Goal: Task Accomplishment & Management: Manage account settings

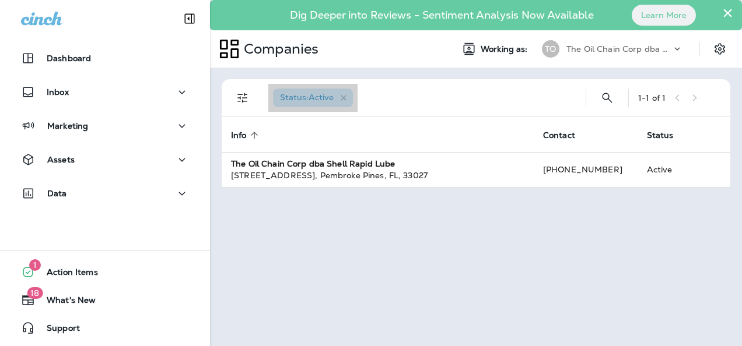
click at [311, 94] on span "Status : Active" at bounding box center [307, 97] width 54 height 10
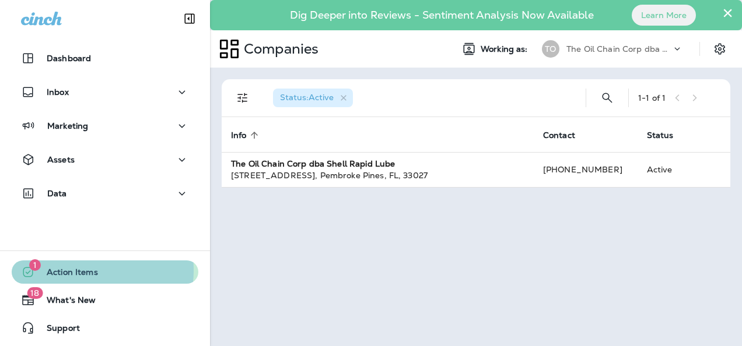
click at [73, 271] on span "Action Items" at bounding box center [66, 275] width 63 height 14
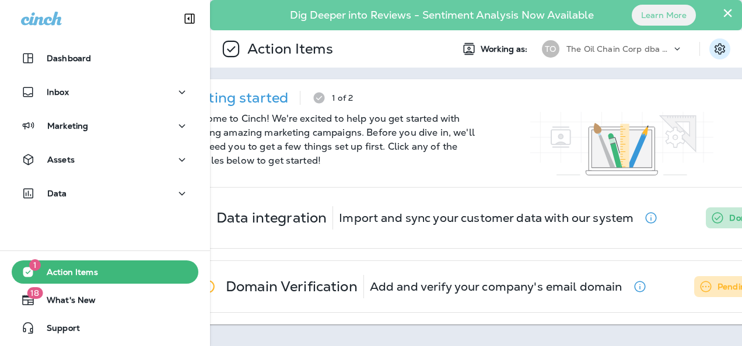
click at [720, 48] on icon "Settings" at bounding box center [720, 48] width 10 height 11
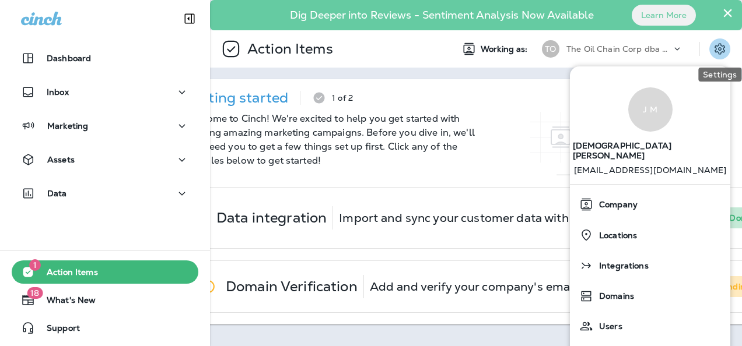
click at [720, 48] on icon "Settings" at bounding box center [720, 48] width 10 height 11
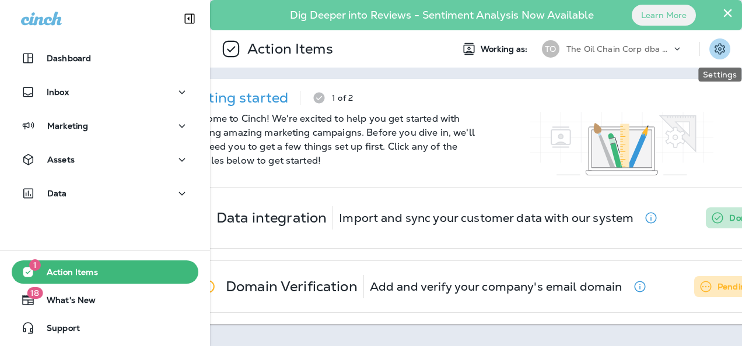
click at [720, 48] on icon "Settings" at bounding box center [720, 48] width 10 height 11
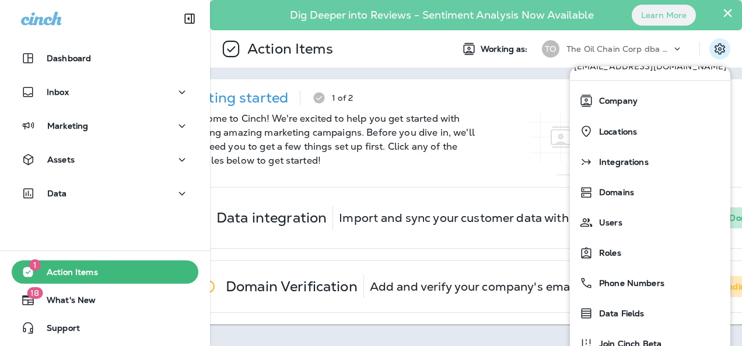
scroll to position [114, 0]
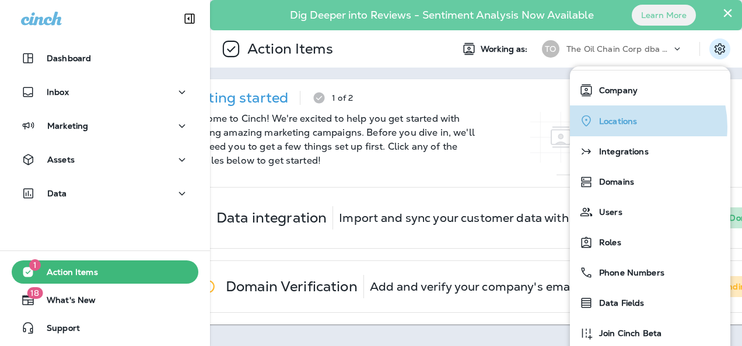
click at [615, 117] on div "Locations" at bounding box center [650, 121] width 151 height 24
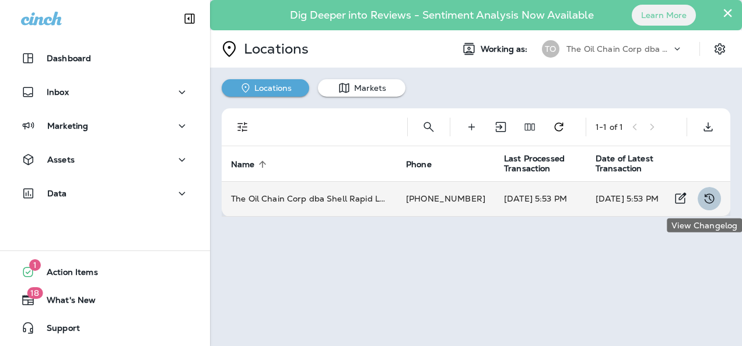
click at [708, 198] on icon "View Changelog" at bounding box center [709, 199] width 14 height 14
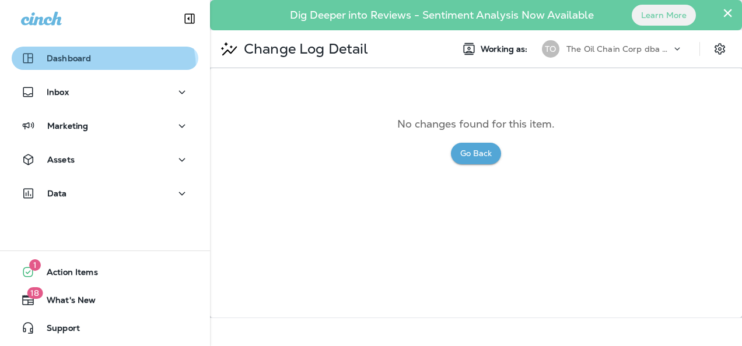
click at [98, 69] on button "Dashboard" at bounding box center [105, 58] width 187 height 23
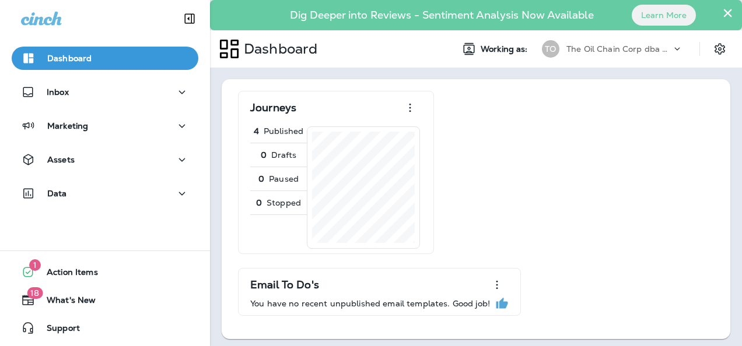
scroll to position [4, 0]
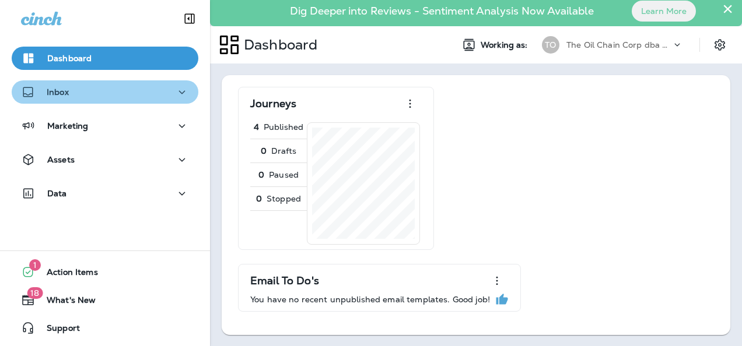
click at [110, 92] on div "Inbox" at bounding box center [105, 92] width 168 height 15
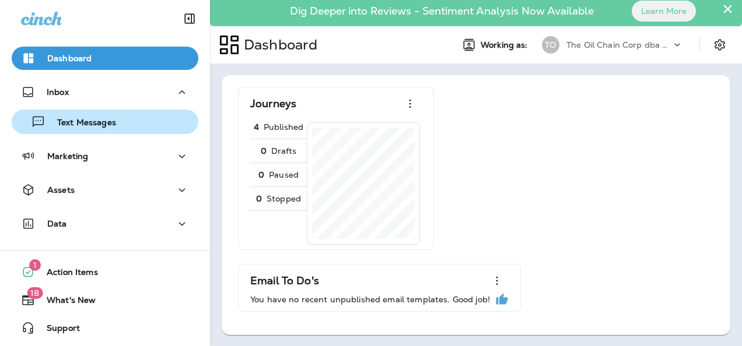
click at [101, 116] on div "Text Messages" at bounding box center [66, 121] width 100 height 17
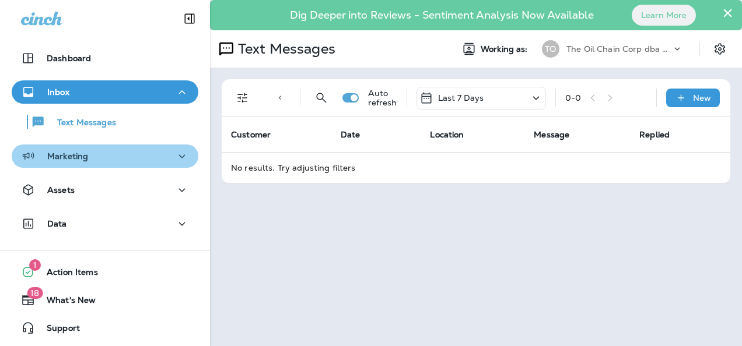
click at [161, 157] on div "Marketing" at bounding box center [105, 156] width 168 height 15
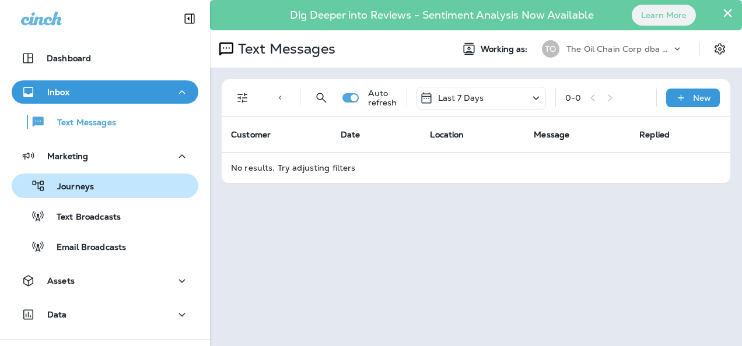
click at [103, 183] on div "Journeys" at bounding box center [104, 185] width 177 height 17
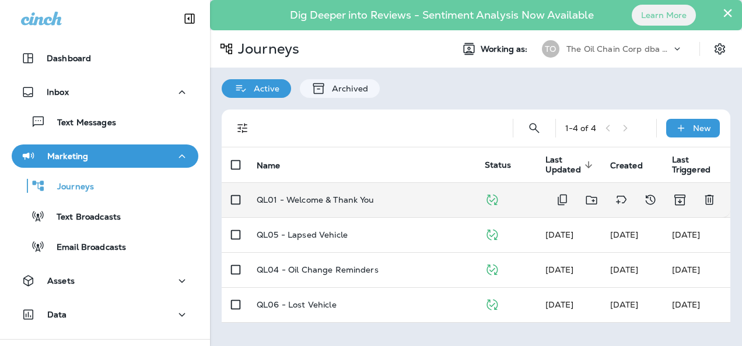
click at [323, 198] on p "QL01 - Welcome & Thank You" at bounding box center [316, 199] width 118 height 9
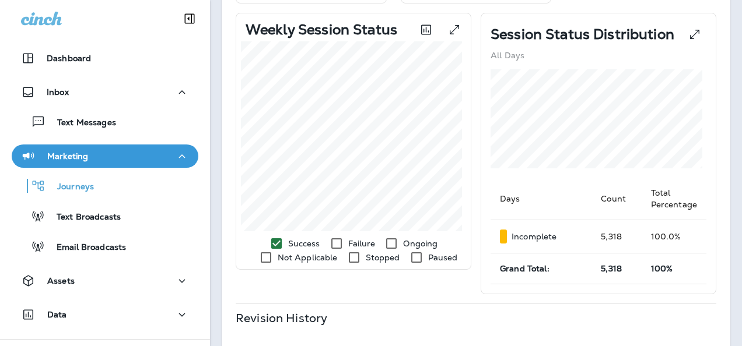
scroll to position [72, 0]
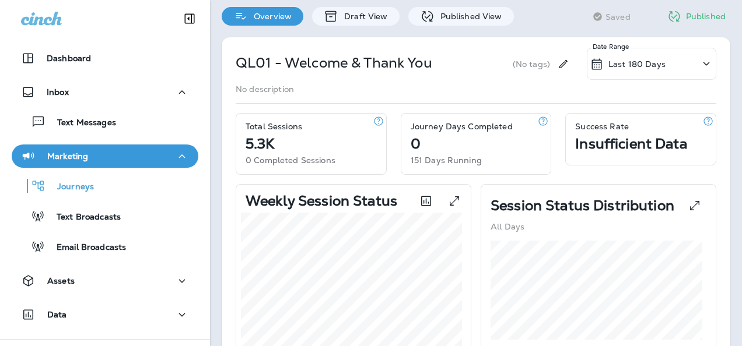
click at [703, 135] on div "Success Rate Insufficient Data" at bounding box center [641, 139] width 150 height 51
click at [353, 13] on p "Draft View" at bounding box center [362, 16] width 49 height 9
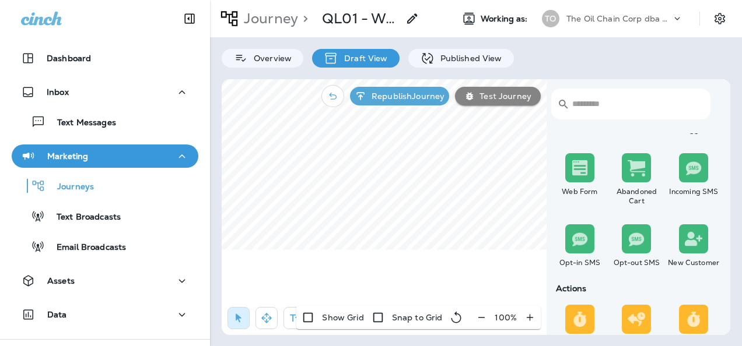
scroll to position [161, 0]
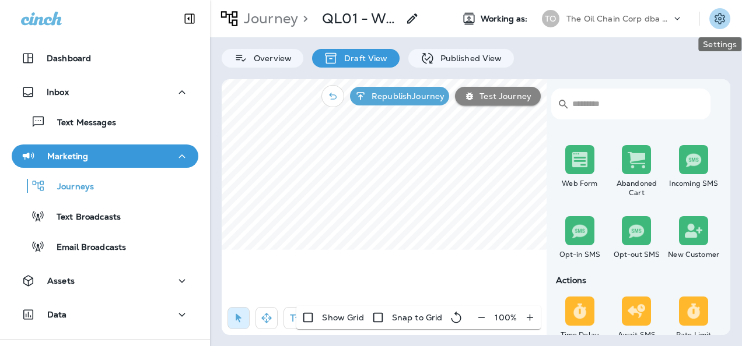
click at [720, 16] on icon "Settings" at bounding box center [720, 19] width 14 height 14
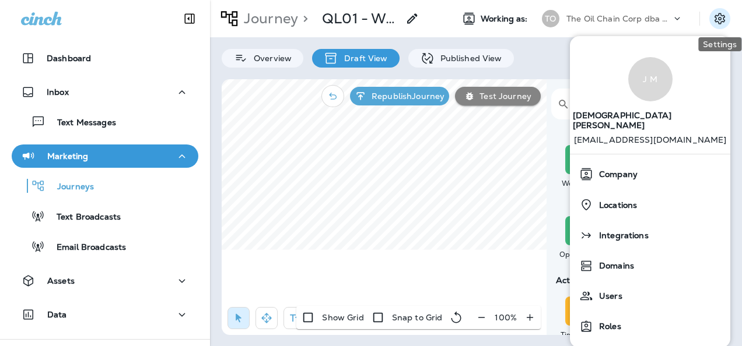
click at [720, 16] on icon "Settings" at bounding box center [720, 19] width 14 height 14
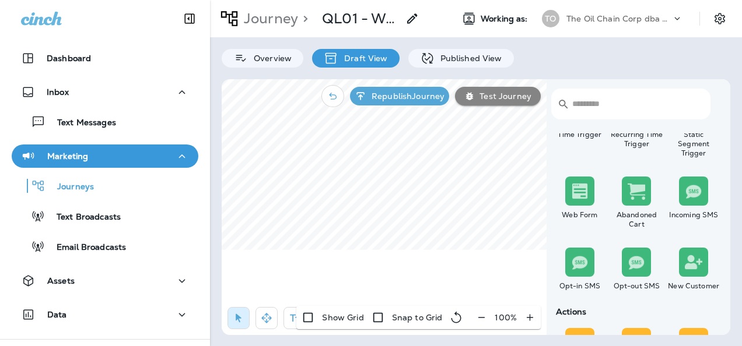
scroll to position [17, 0]
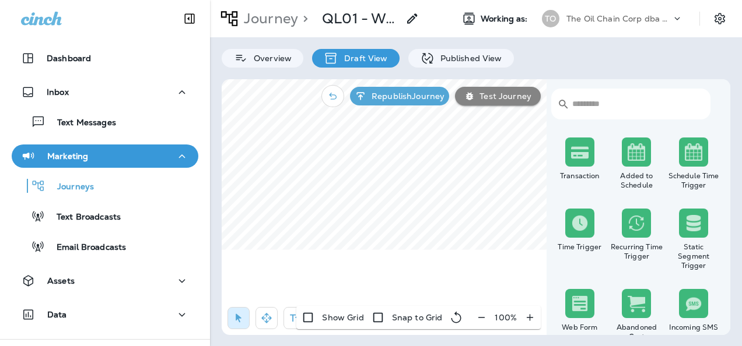
click at [573, 156] on img at bounding box center [579, 151] width 17 height 17
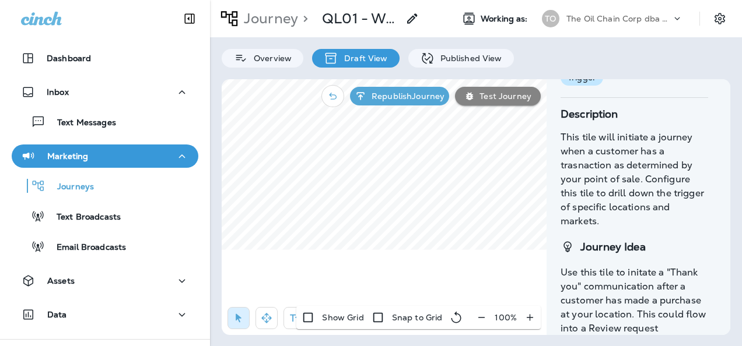
scroll to position [0, 0]
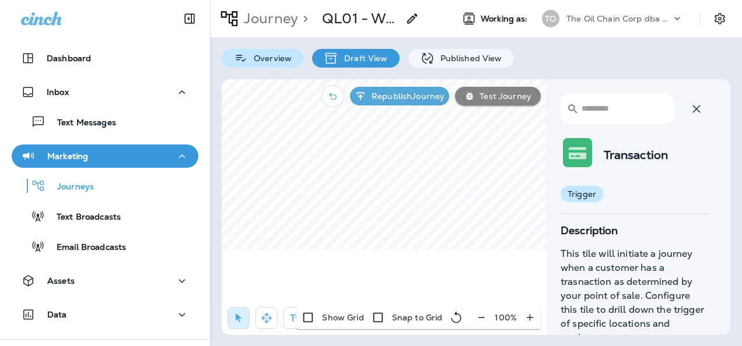
click at [276, 50] on div "Overview" at bounding box center [263, 58] width 82 height 19
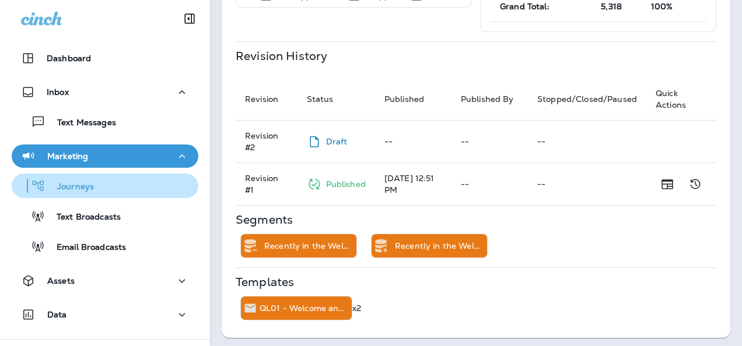
click at [76, 184] on p "Journeys" at bounding box center [69, 187] width 48 height 11
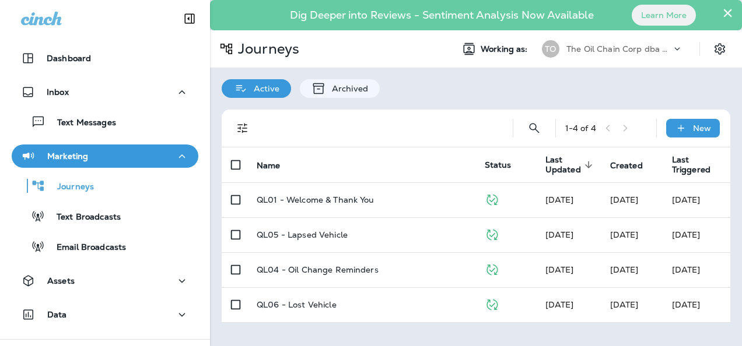
click at [672, 44] on icon at bounding box center [677, 49] width 12 height 12
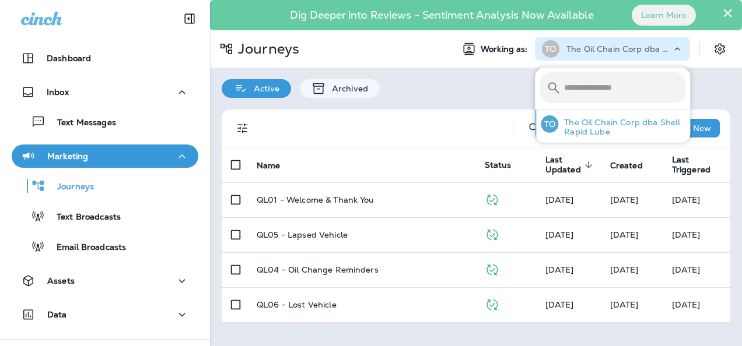
click at [600, 118] on p "The Oil Chain Corp dba Shell Rapid Lube" at bounding box center [621, 127] width 127 height 19
click at [501, 84] on div "Active Archived" at bounding box center [476, 83] width 532 height 30
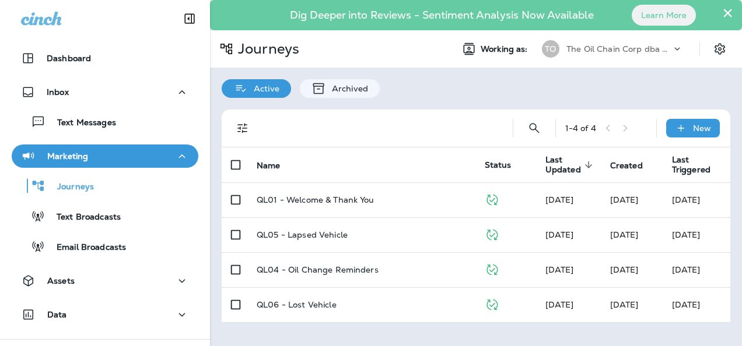
click at [726, 13] on button "×" at bounding box center [727, 12] width 11 height 19
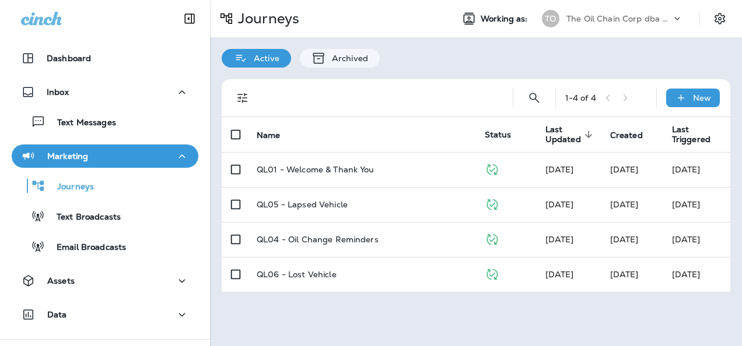
click at [367, 120] on th "Name" at bounding box center [361, 134] width 228 height 35
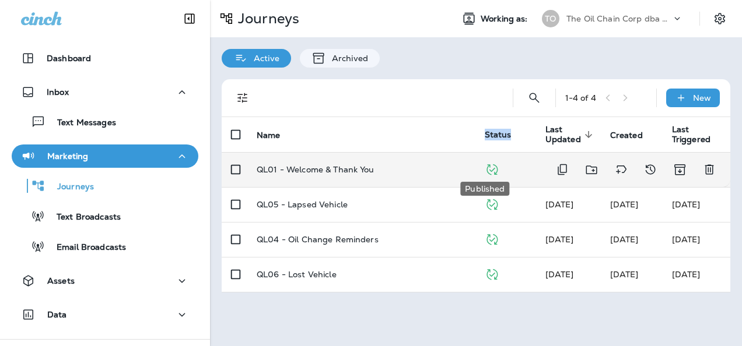
click at [485, 166] on icon "Published" at bounding box center [492, 170] width 15 height 15
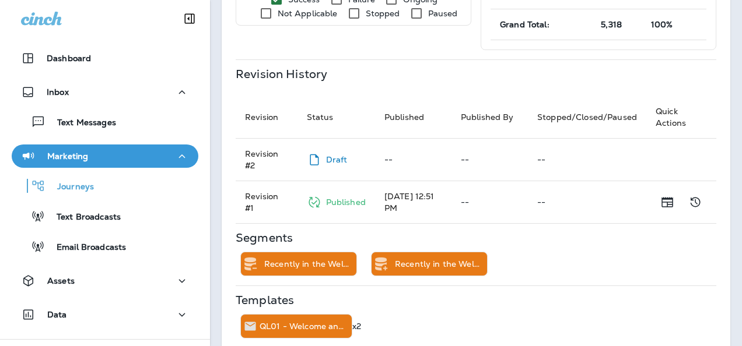
scroll to position [476, 0]
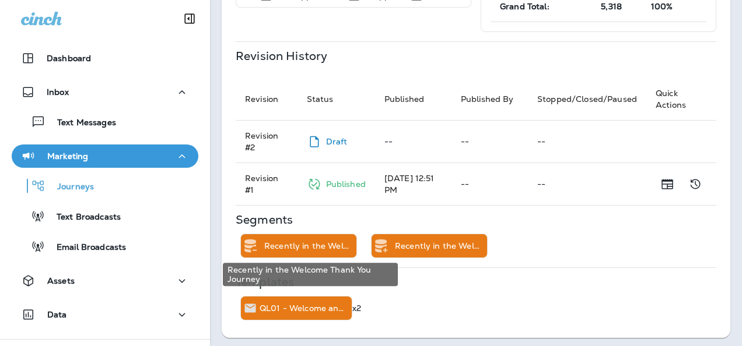
click at [318, 241] on p "Recently in the Welcome Thank You Journey" at bounding box center [307, 245] width 87 height 9
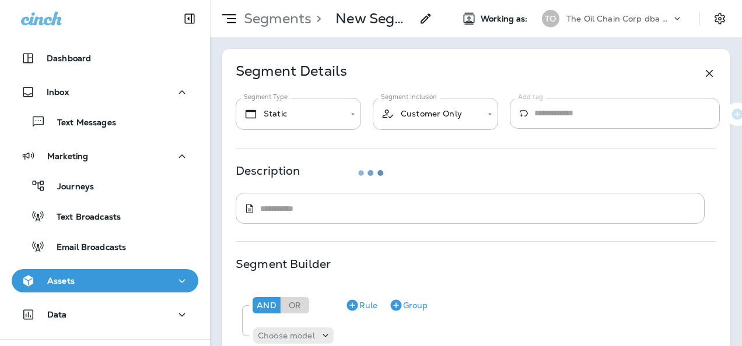
type input "**********"
click at [492, 16] on span "Working as:" at bounding box center [506, 19] width 50 height 10
click at [233, 19] on use at bounding box center [229, 18] width 14 height 9
click at [280, 20] on p "Segments" at bounding box center [275, 18] width 72 height 17
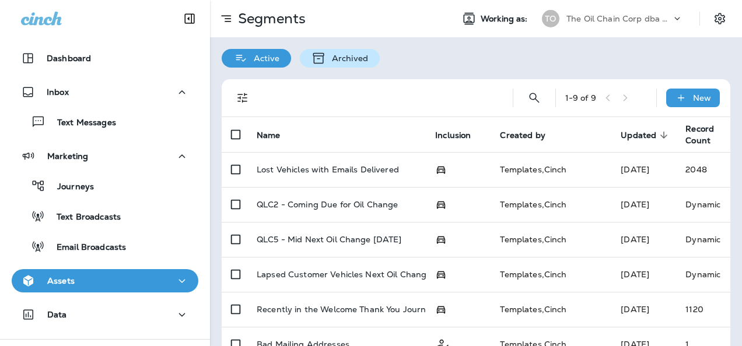
click at [351, 57] on p "Archived" at bounding box center [347, 58] width 42 height 9
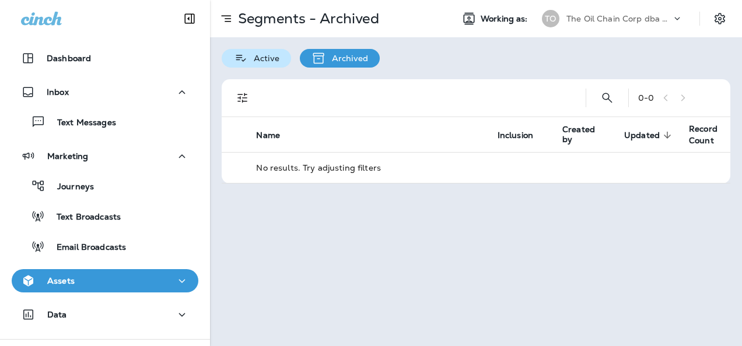
click at [253, 56] on p "Active" at bounding box center [263, 58] width 31 height 9
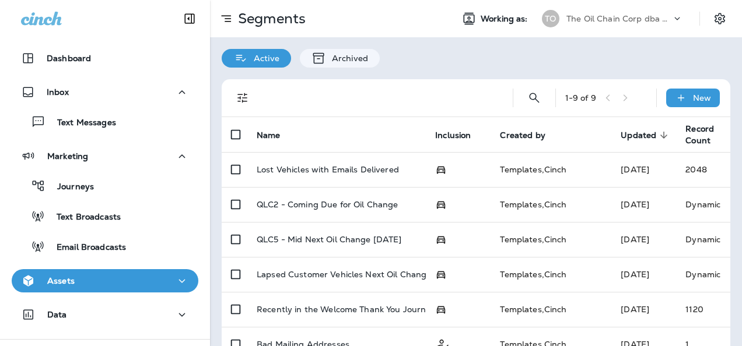
click at [236, 57] on icon at bounding box center [240, 58] width 15 height 14
click at [259, 55] on p "Active" at bounding box center [263, 58] width 31 height 9
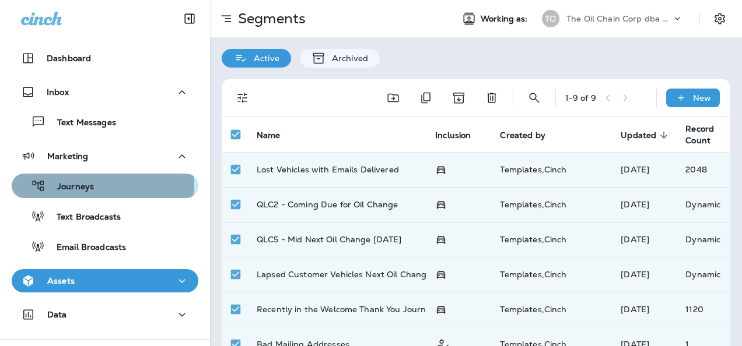
click at [73, 182] on p "Journeys" at bounding box center [69, 187] width 48 height 11
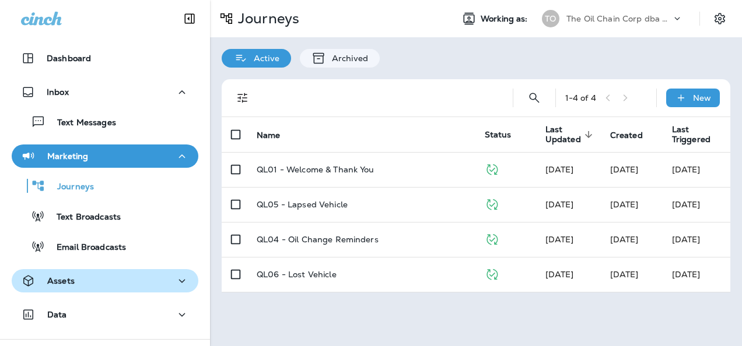
click at [83, 286] on div "Assets" at bounding box center [105, 281] width 168 height 15
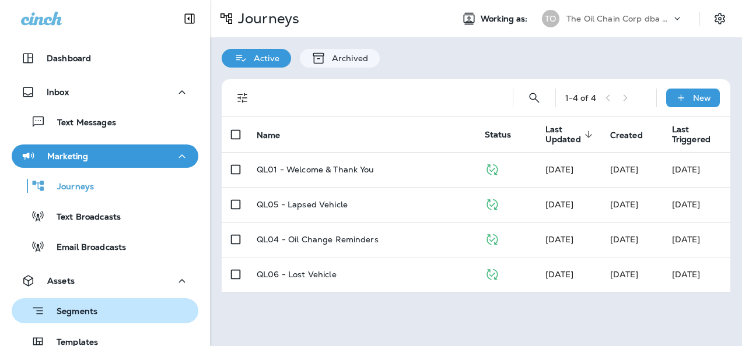
click at [42, 313] on icon "button" at bounding box center [38, 311] width 14 height 15
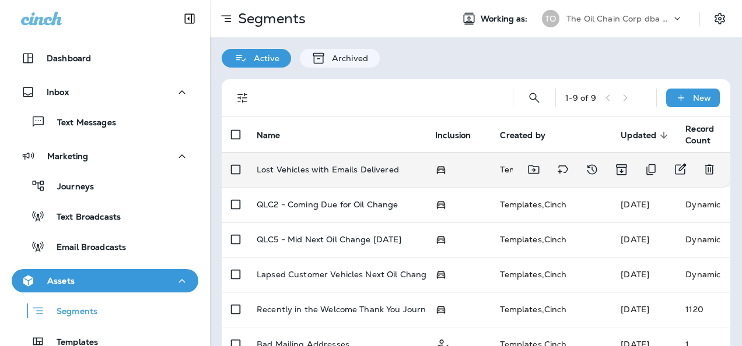
click at [338, 169] on p "Lost Vehicles with Emails Delivered" at bounding box center [328, 169] width 142 height 9
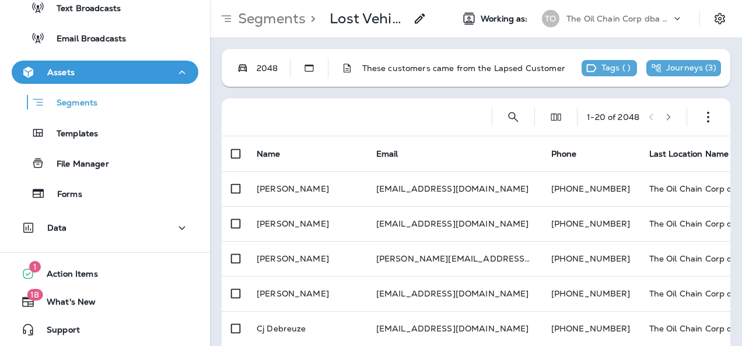
scroll to position [210, 0]
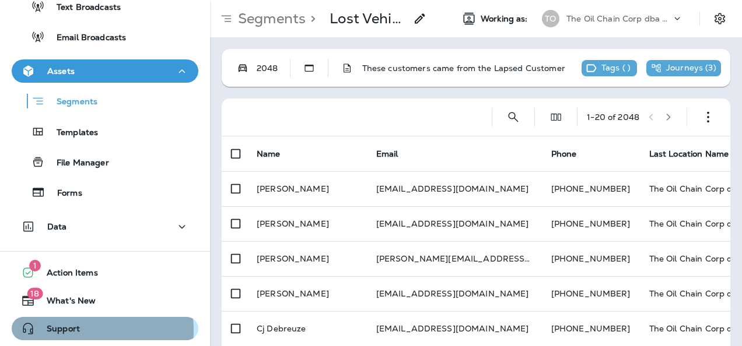
click at [65, 331] on span "Support" at bounding box center [57, 331] width 45 height 14
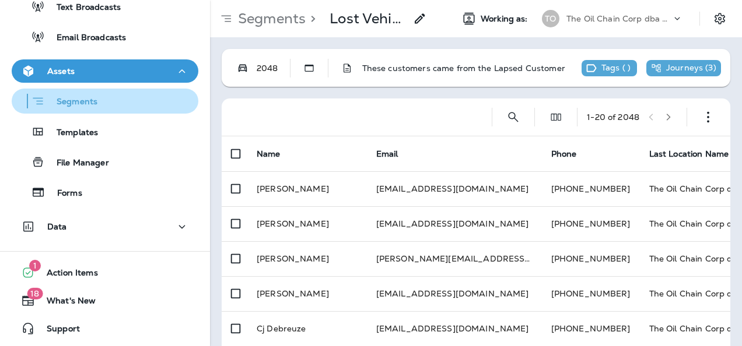
click at [73, 100] on p "Segments" at bounding box center [71, 103] width 52 height 12
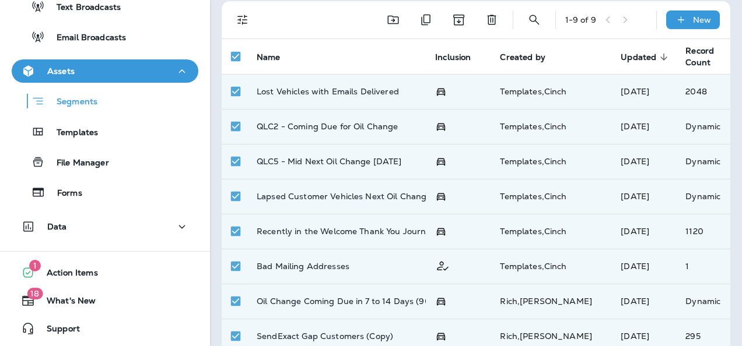
scroll to position [72, 0]
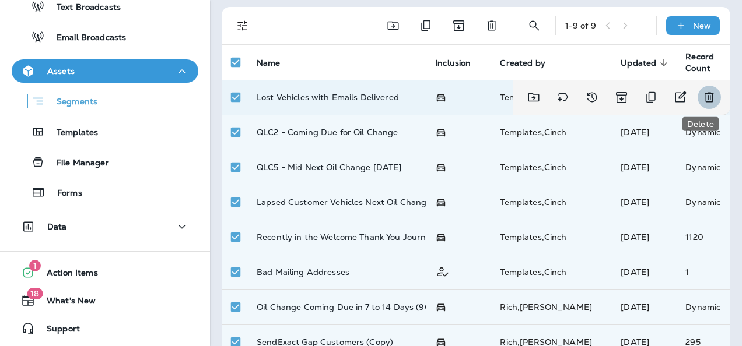
click at [702, 95] on icon "Delete" at bounding box center [709, 97] width 14 height 14
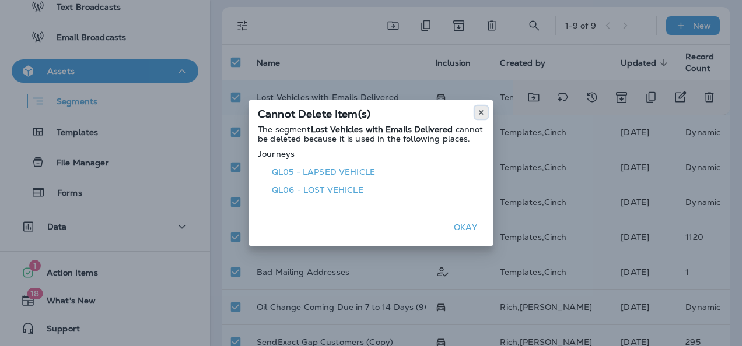
click at [481, 111] on icon at bounding box center [481, 112] width 7 height 7
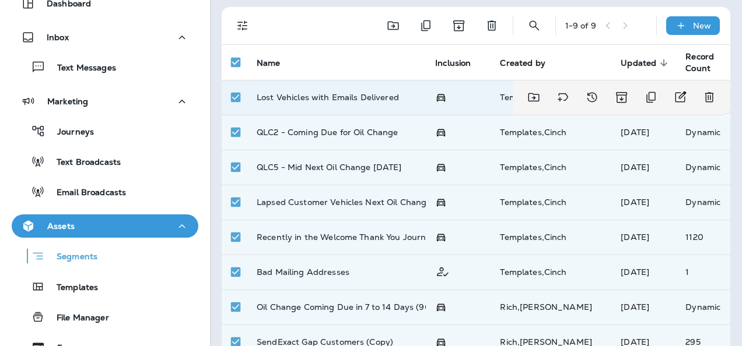
scroll to position [41, 0]
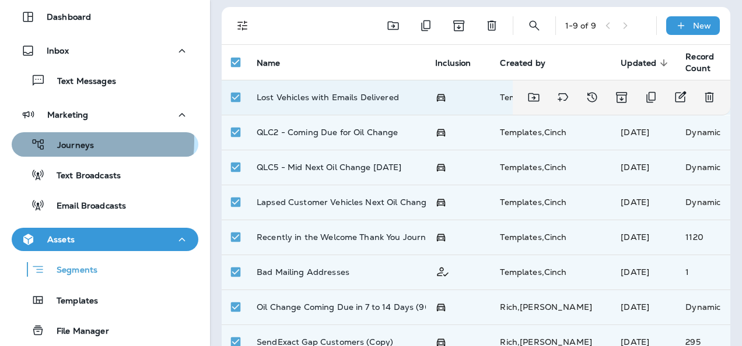
click at [72, 141] on p "Journeys" at bounding box center [69, 146] width 48 height 11
